Goal: Communication & Community: Answer question/provide support

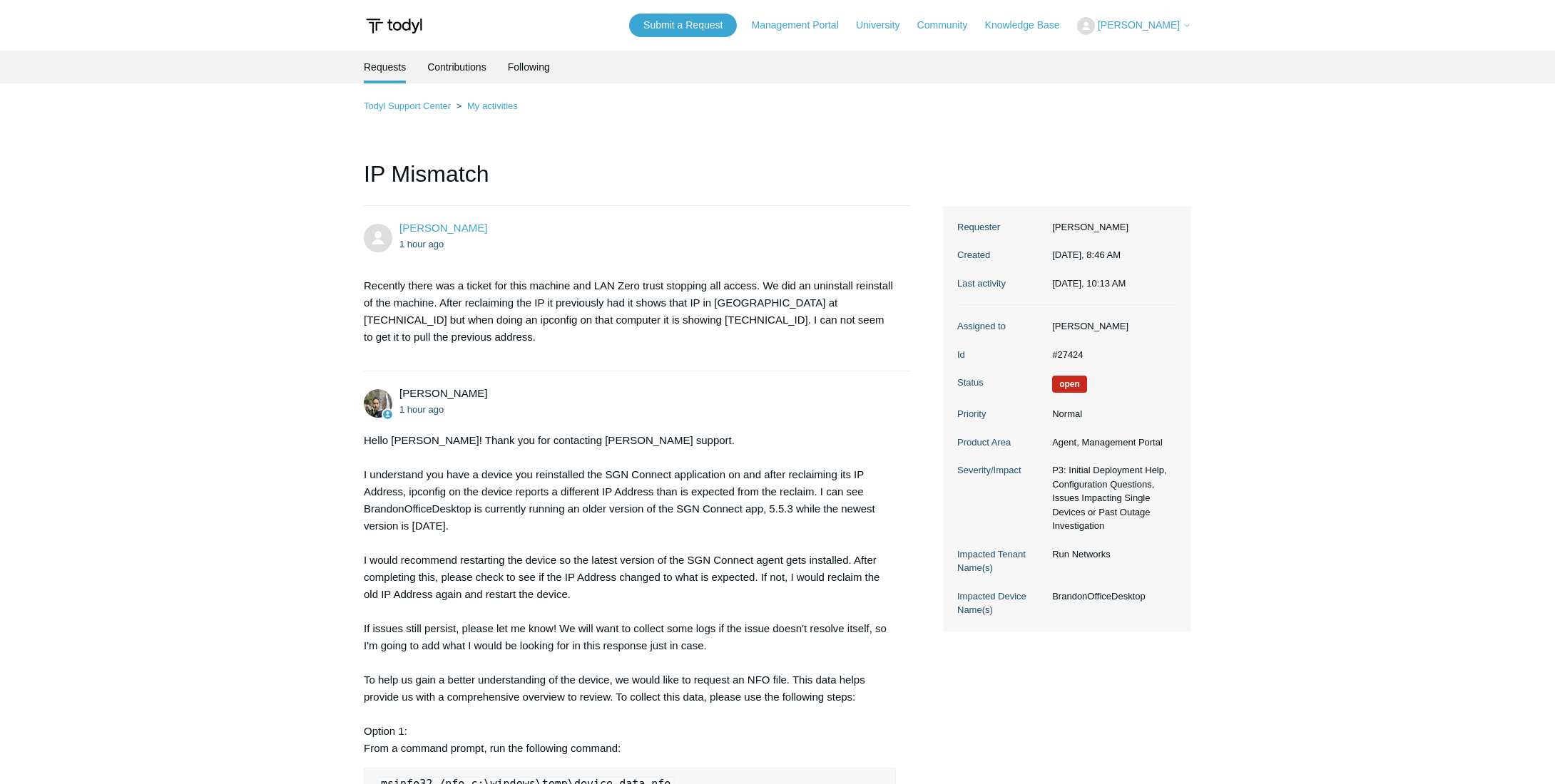
scroll to position [375, 0]
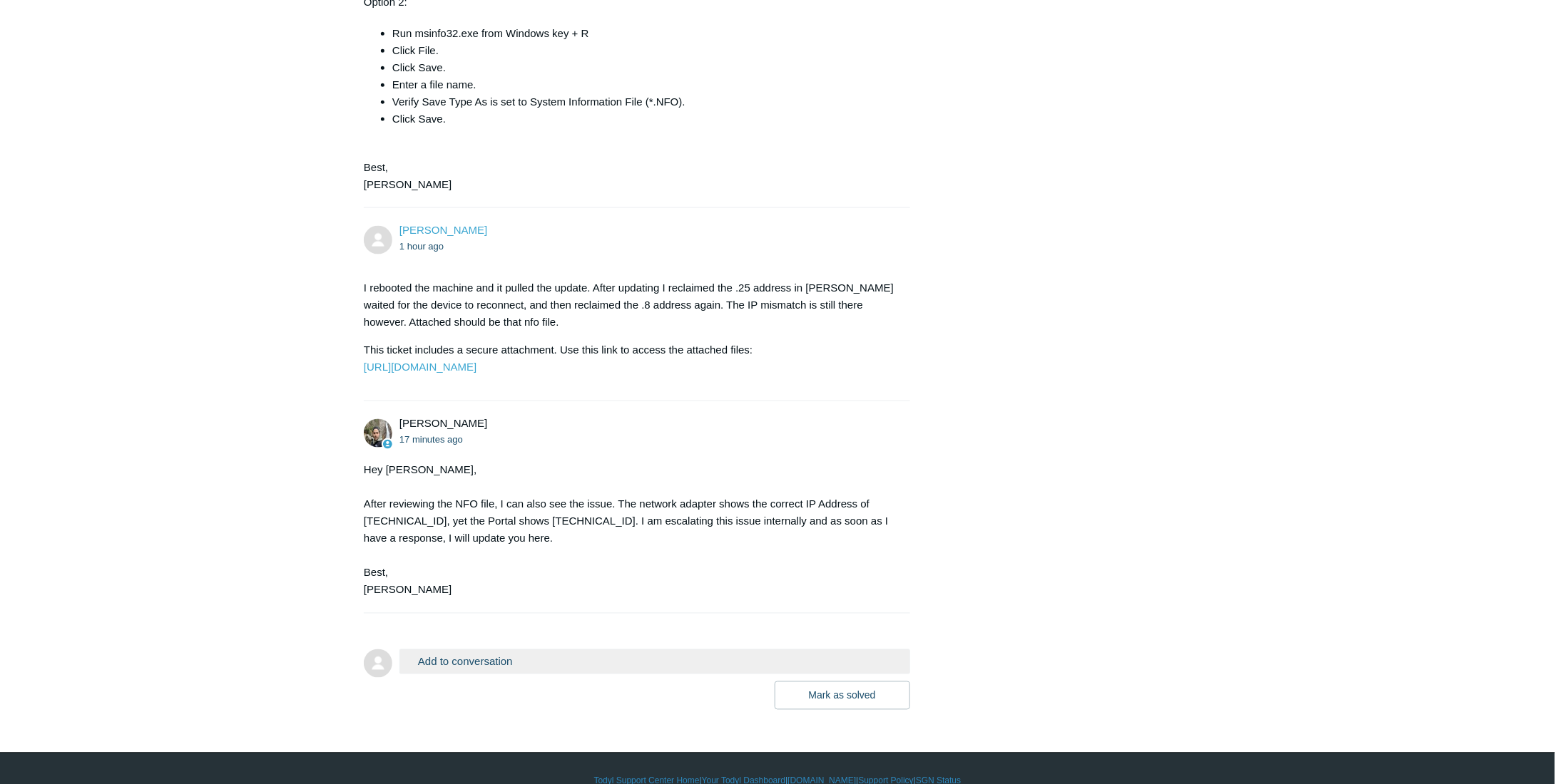
scroll to position [944, 0]
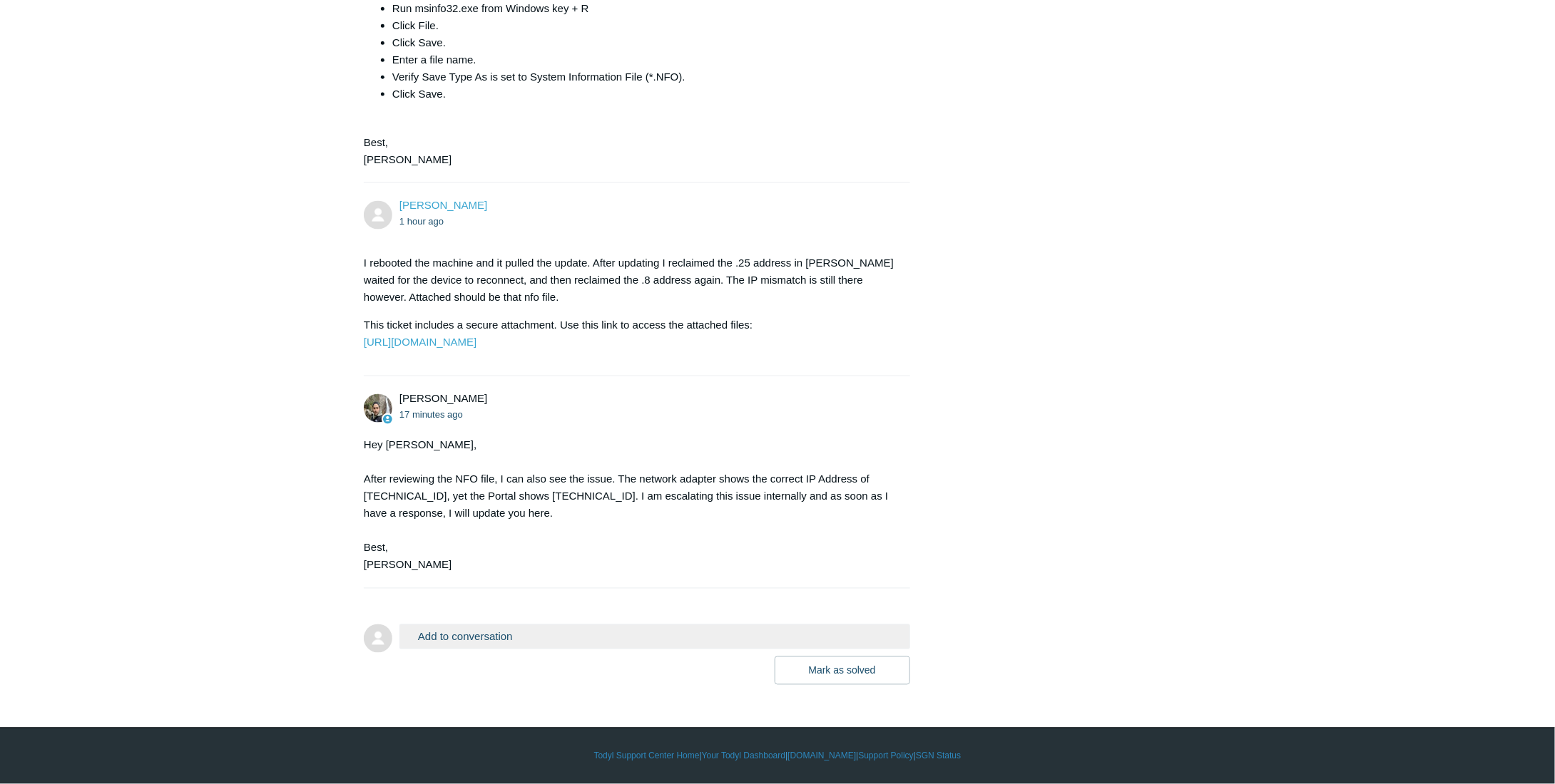
click at [491, 635] on button "Add to conversation" at bounding box center [655, 637] width 510 height 25
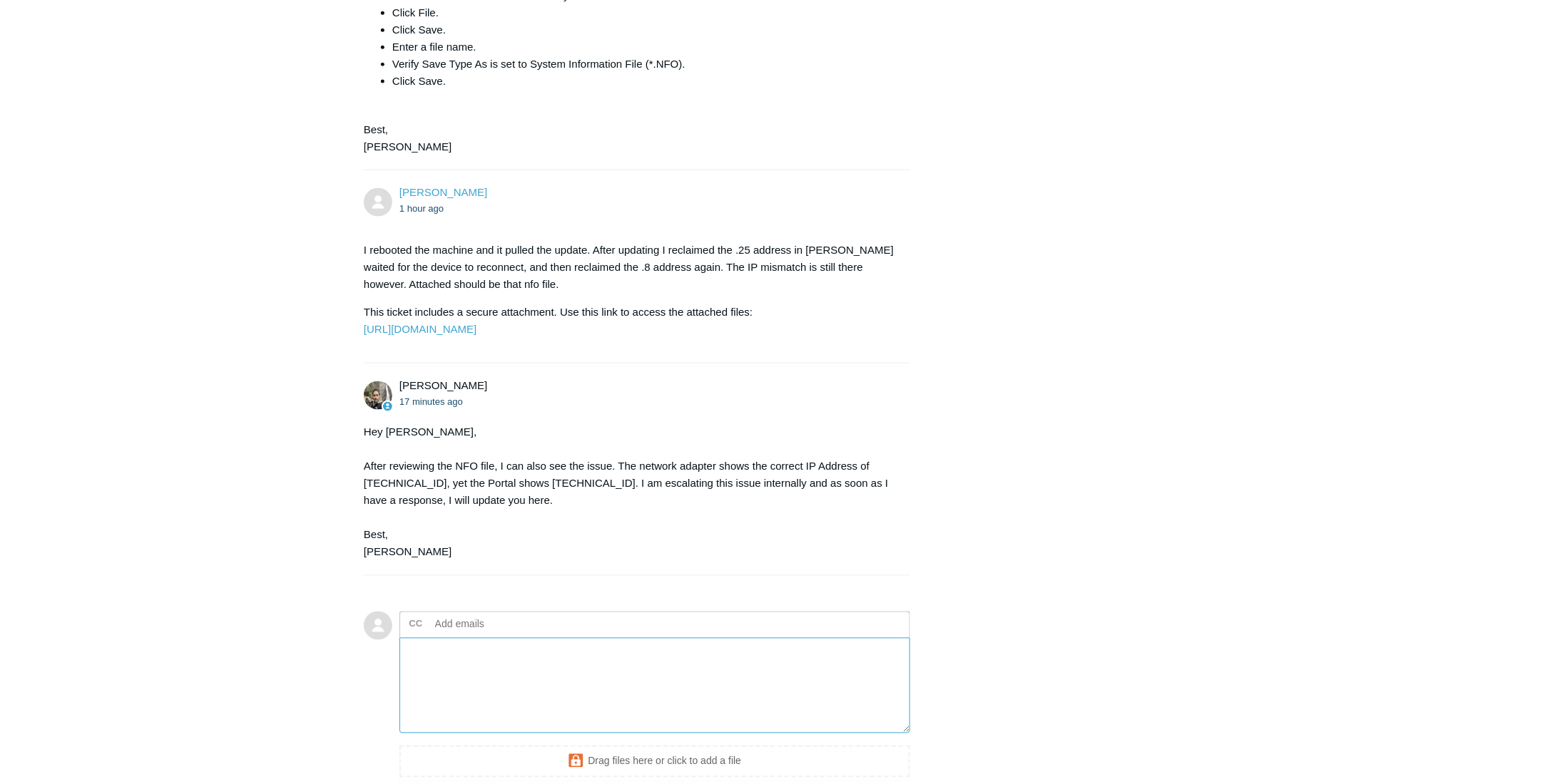
drag, startPoint x: 476, startPoint y: 688, endPoint x: 469, endPoint y: 675, distance: 14.8
click at [470, 677] on textarea "Add your reply" at bounding box center [655, 687] width 510 height 96
click at [831, 662] on textarea "I would like to note the IP address we would like this machine to have is the 1…" at bounding box center [655, 687] width 510 height 96
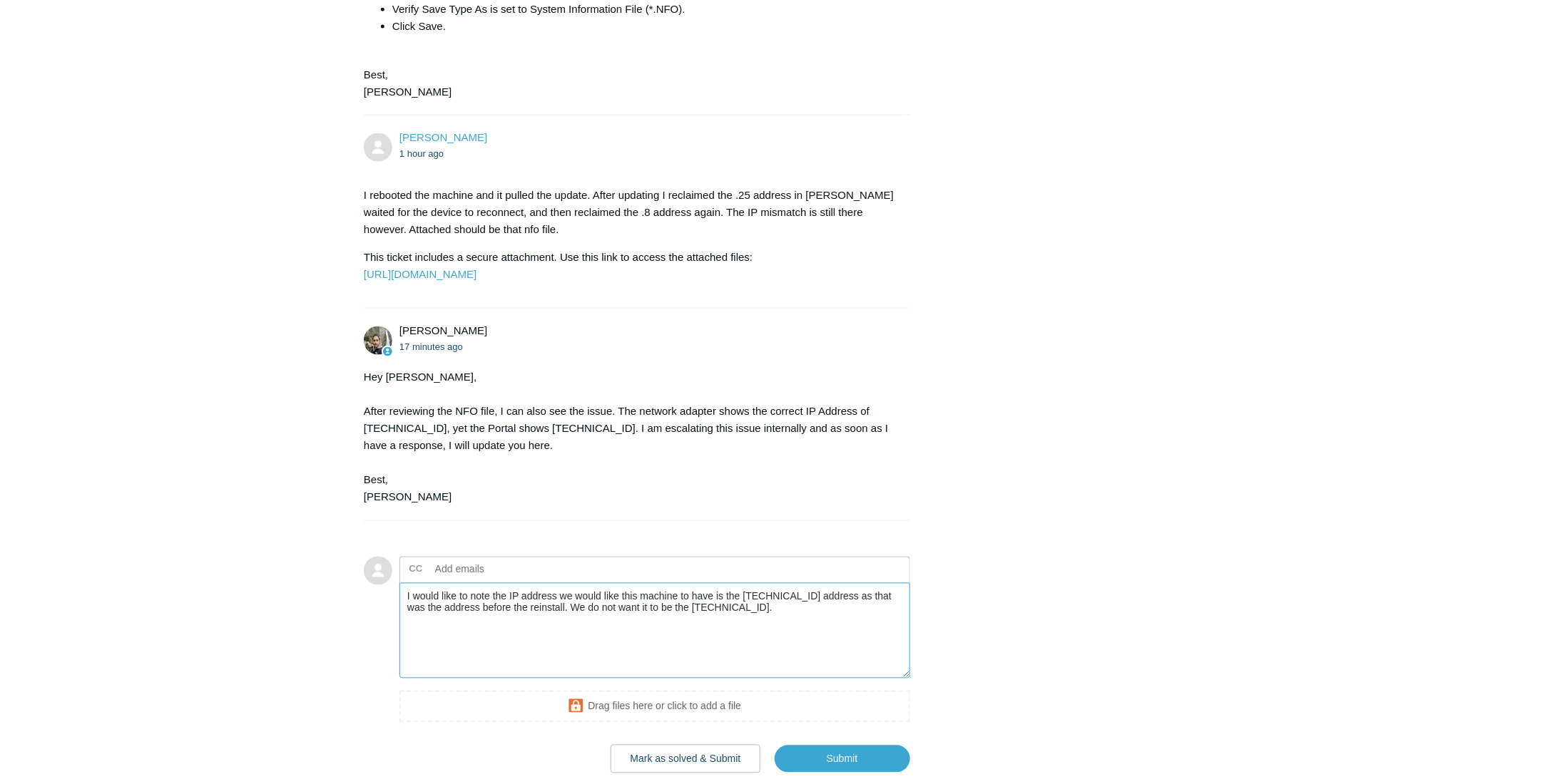
scroll to position [1016, 0]
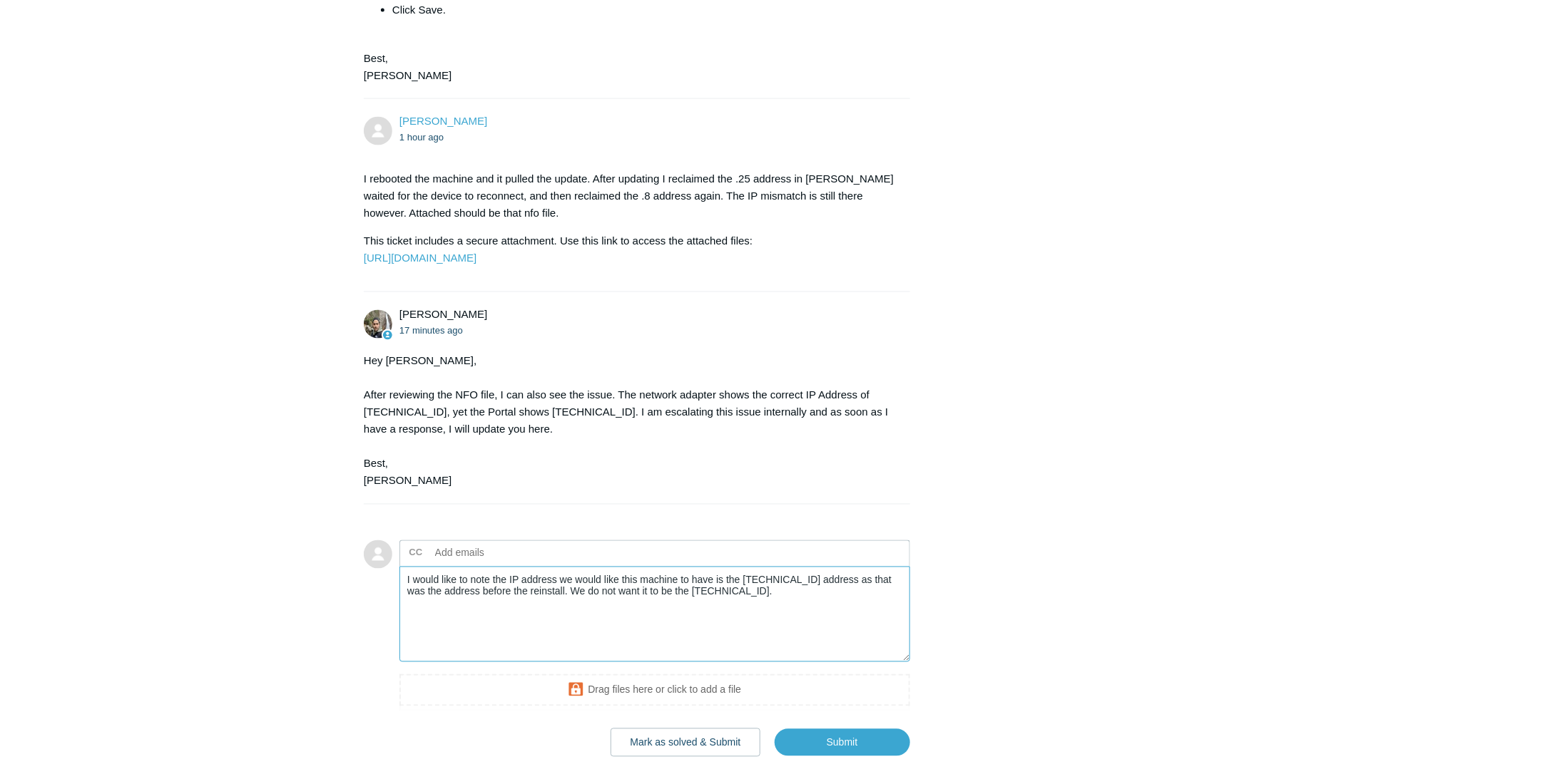
click at [408, 590] on textarea "I would like to note the IP address we would like this machine to have is the 1…" at bounding box center [655, 615] width 510 height 96
type textarea "I would like to note the IP address we would like this machine to have is the 1…"
click at [840, 749] on input "Submit" at bounding box center [842, 743] width 136 height 28
